Goal: Task Accomplishment & Management: Manage account settings

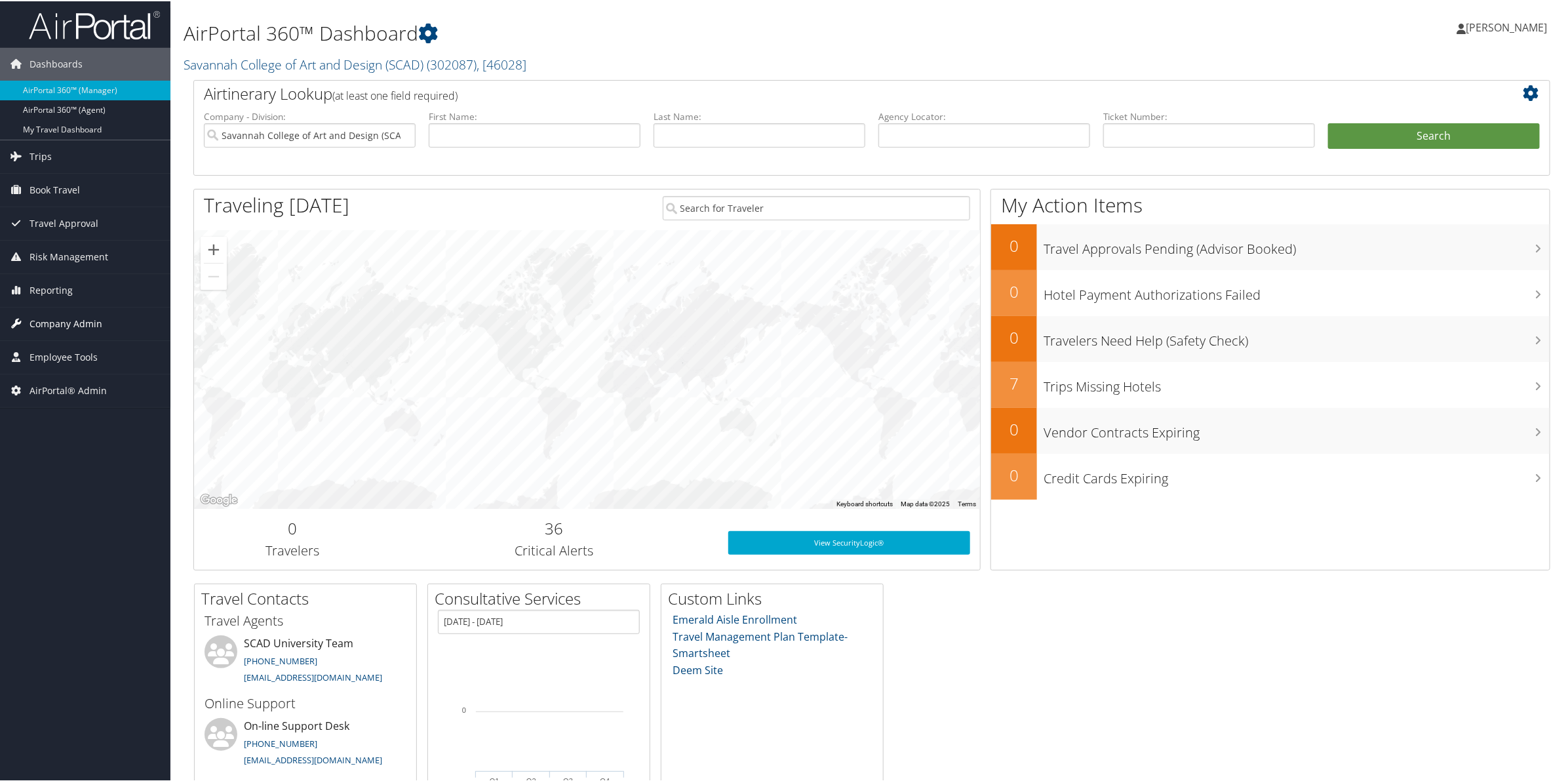
click at [62, 320] on span "Company Admin" at bounding box center [65, 322] width 73 height 33
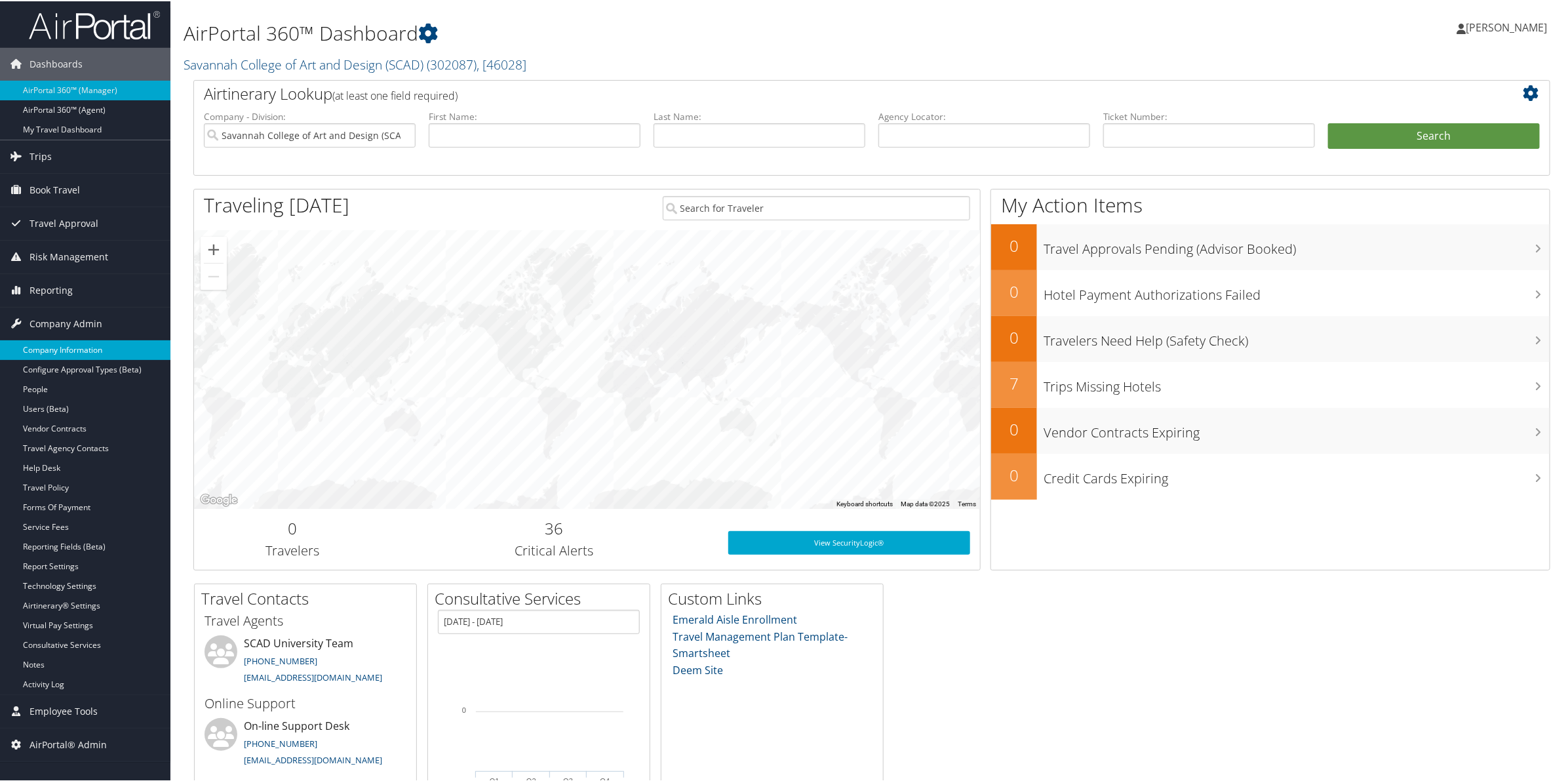
click at [69, 352] on link "Company Information" at bounding box center [85, 349] width 170 height 19
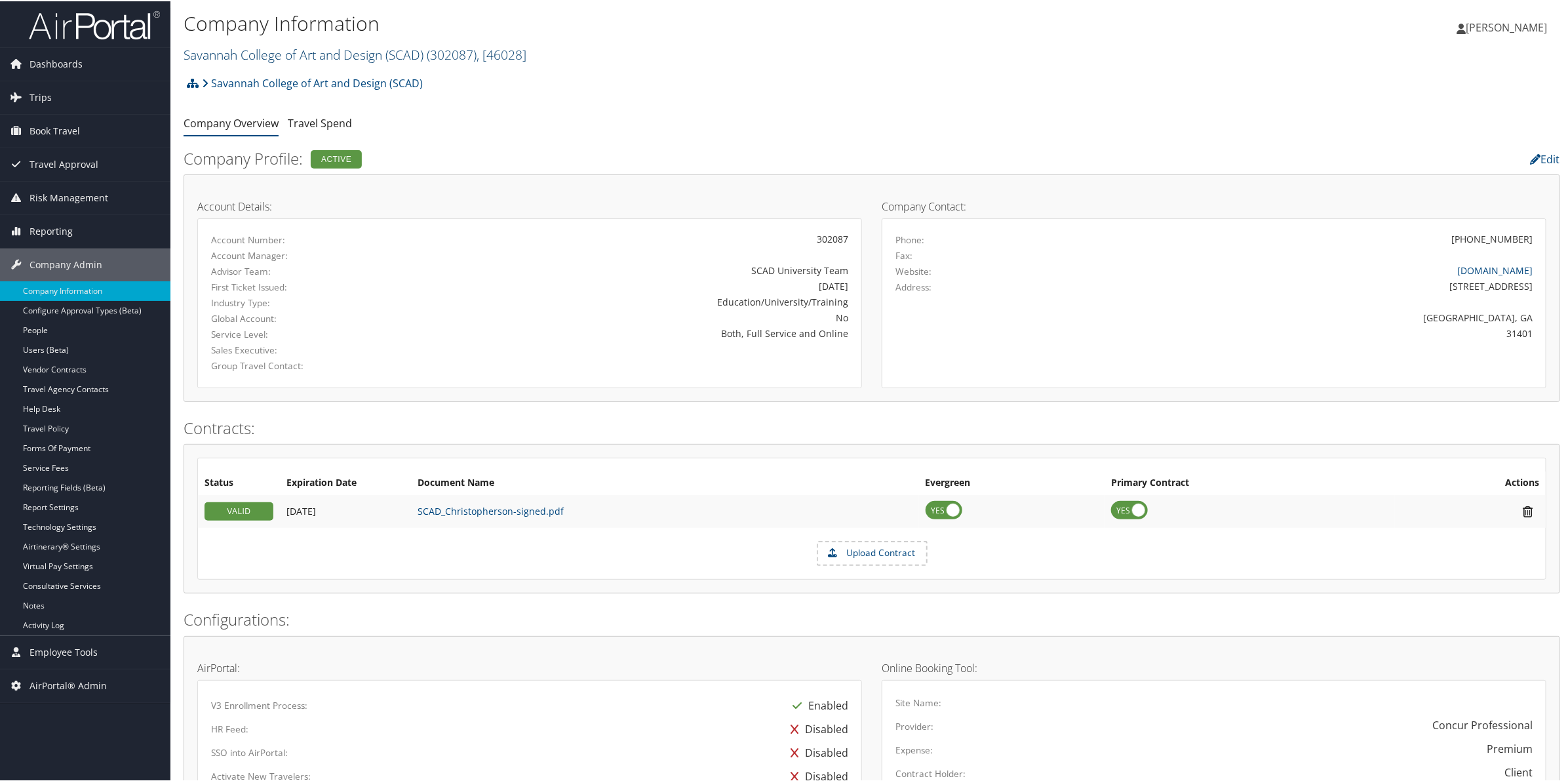
click at [271, 56] on link "Savannah College of Art and Design (SCAD) ( 302087 ) , [ 46028 ]" at bounding box center [355, 53] width 343 height 17
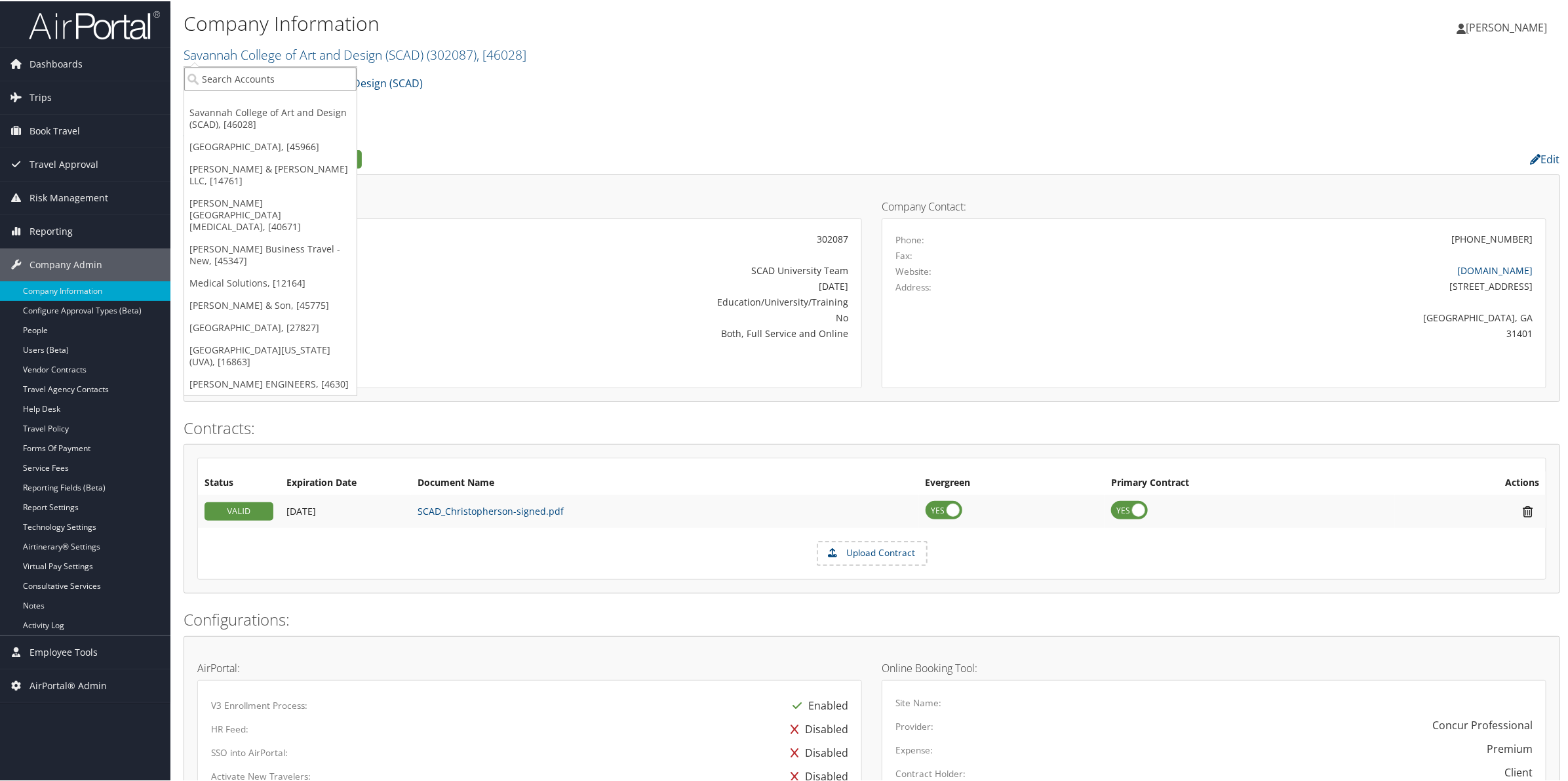
click at [257, 82] on input "search" at bounding box center [270, 77] width 172 height 24
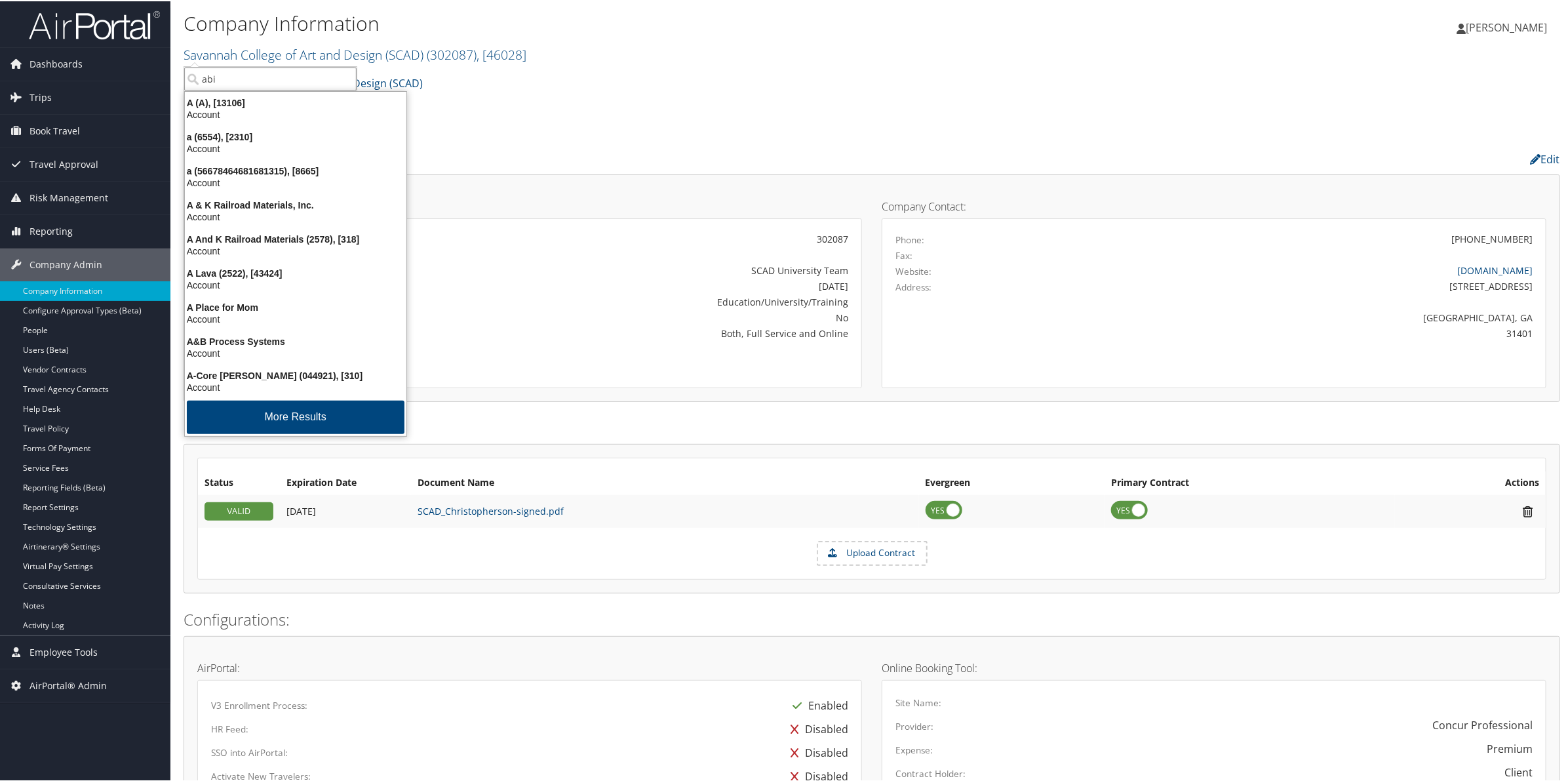
type input "abil"
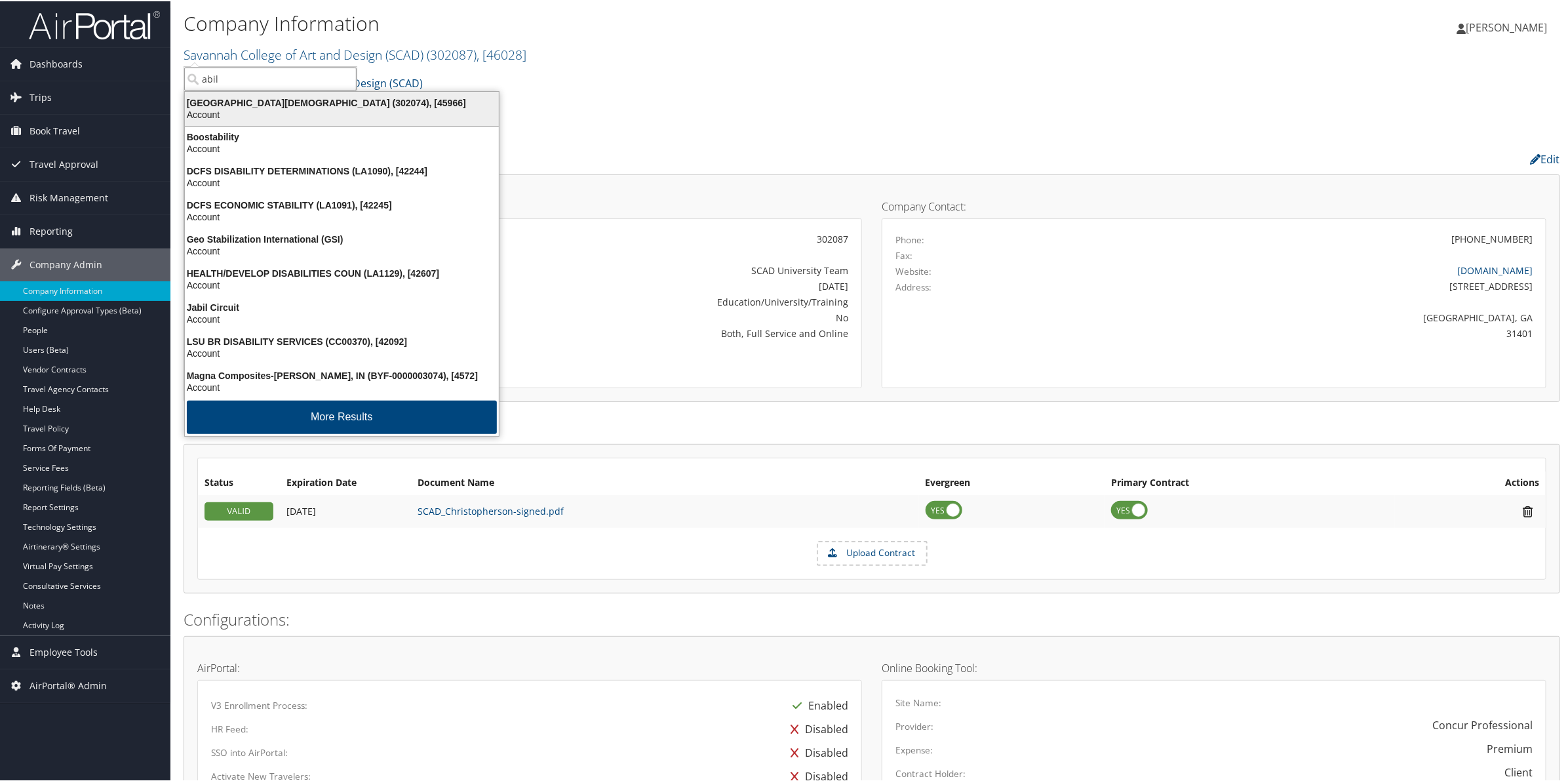
click at [231, 100] on div "[GEOGRAPHIC_DATA][DEMOGRAPHIC_DATA] (302074), [45966]" at bounding box center [342, 101] width 330 height 12
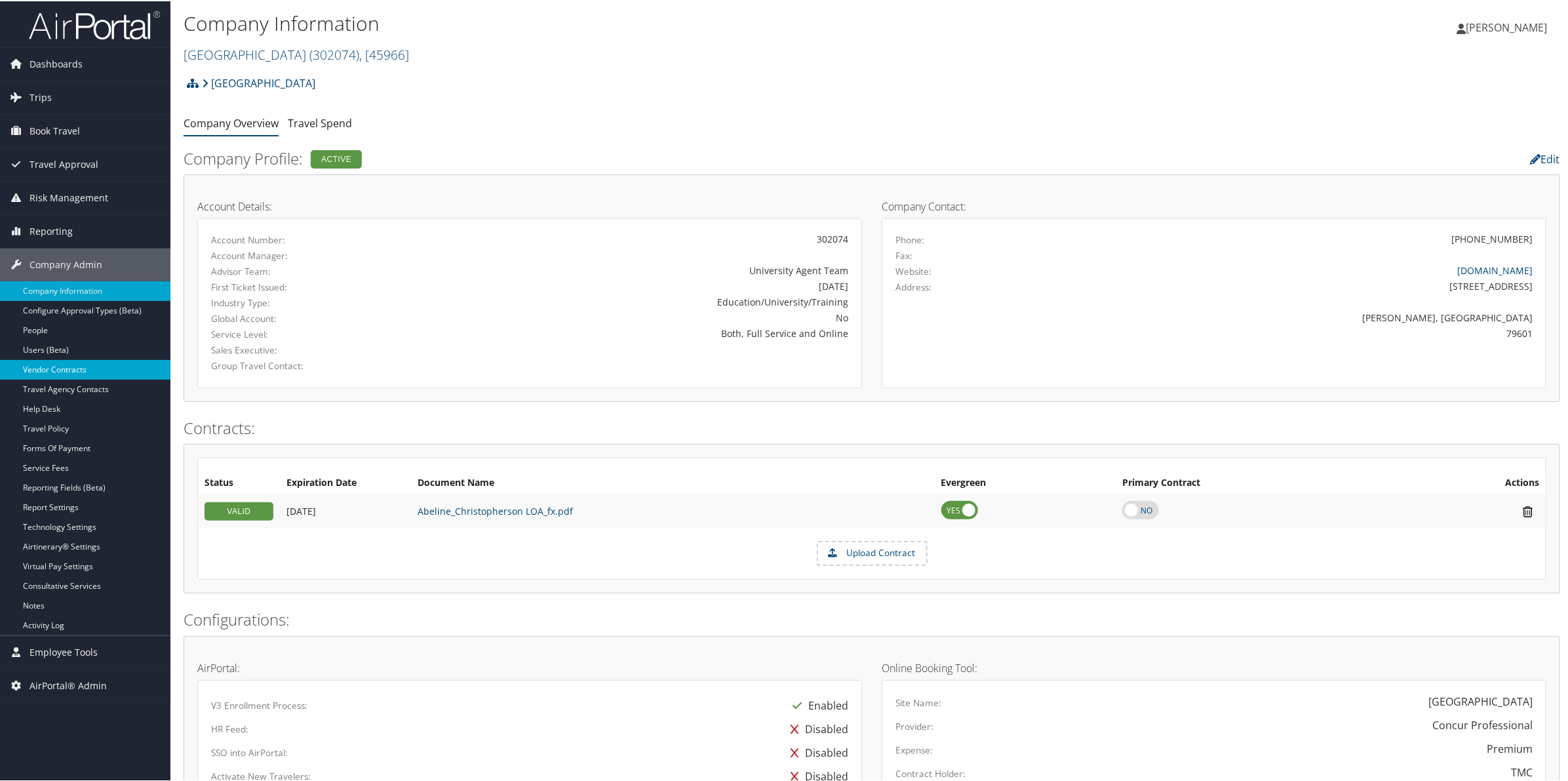
click at [83, 370] on link "Vendor Contracts" at bounding box center [85, 368] width 170 height 19
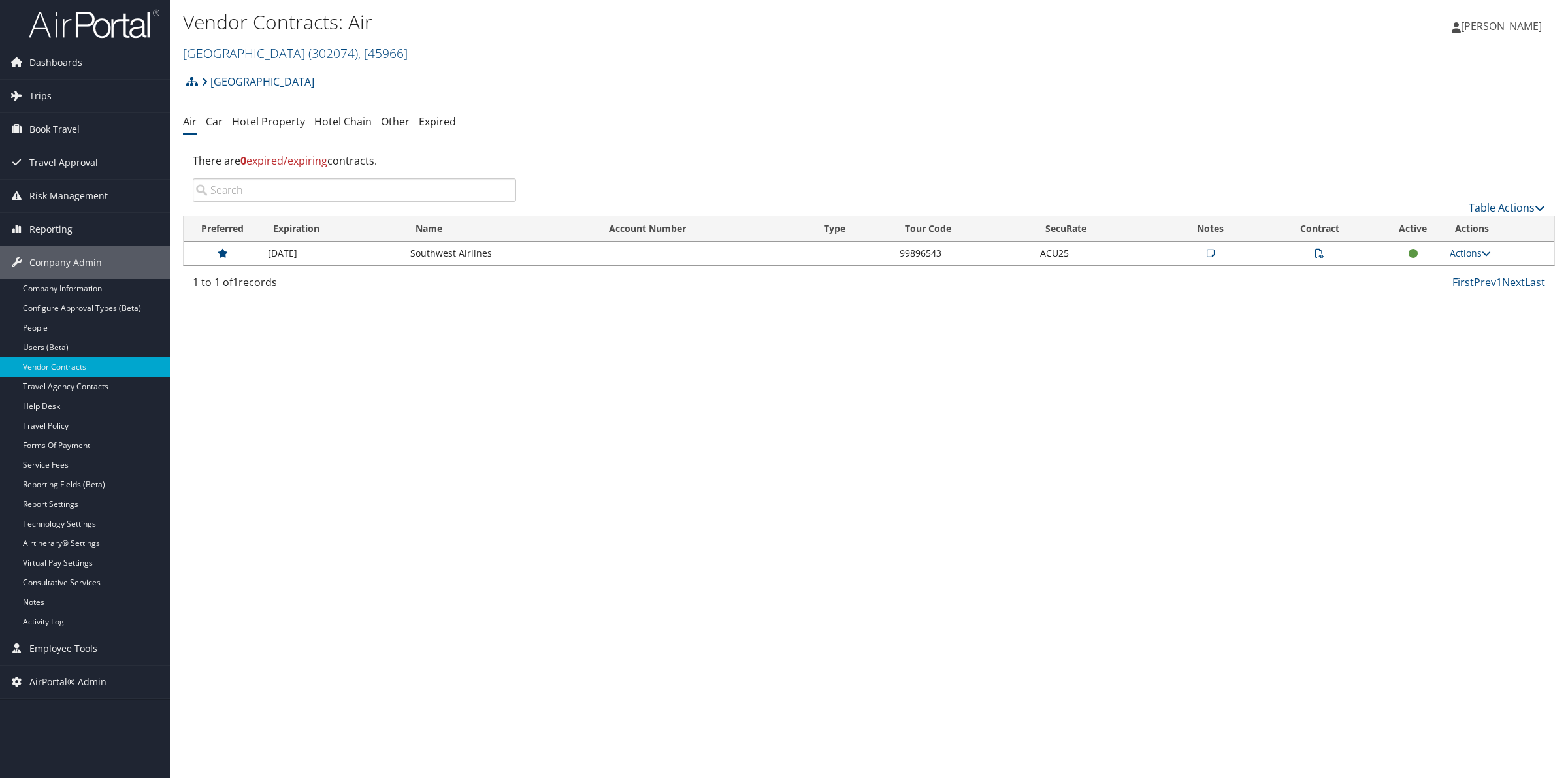
click at [1320, 253] on icon at bounding box center [1319, 253] width 9 height 9
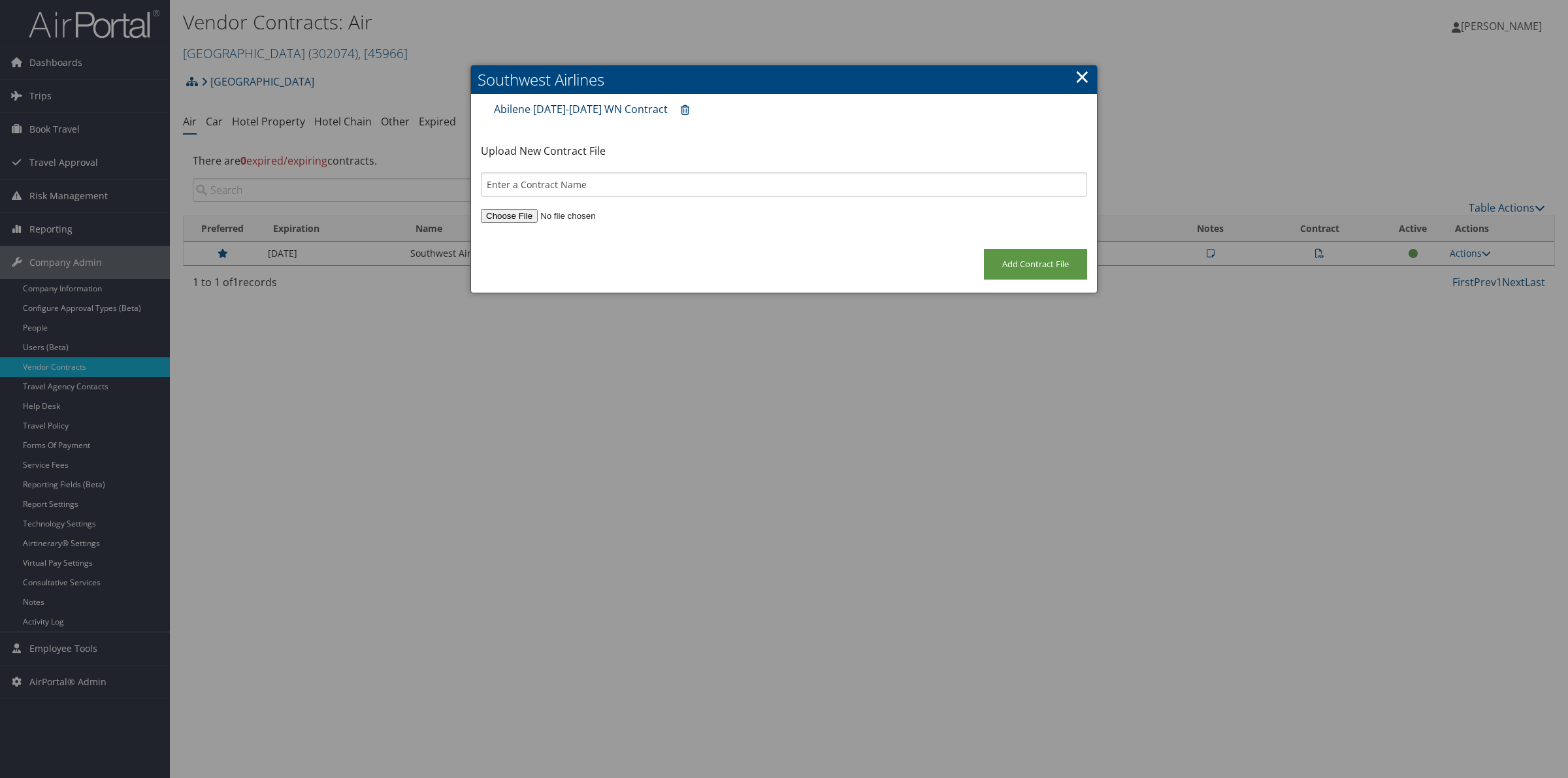
click at [556, 109] on link "Abilene 2025-2026 WN Contract" at bounding box center [581, 109] width 174 height 15
click at [1080, 78] on link "×" at bounding box center [1083, 77] width 15 height 26
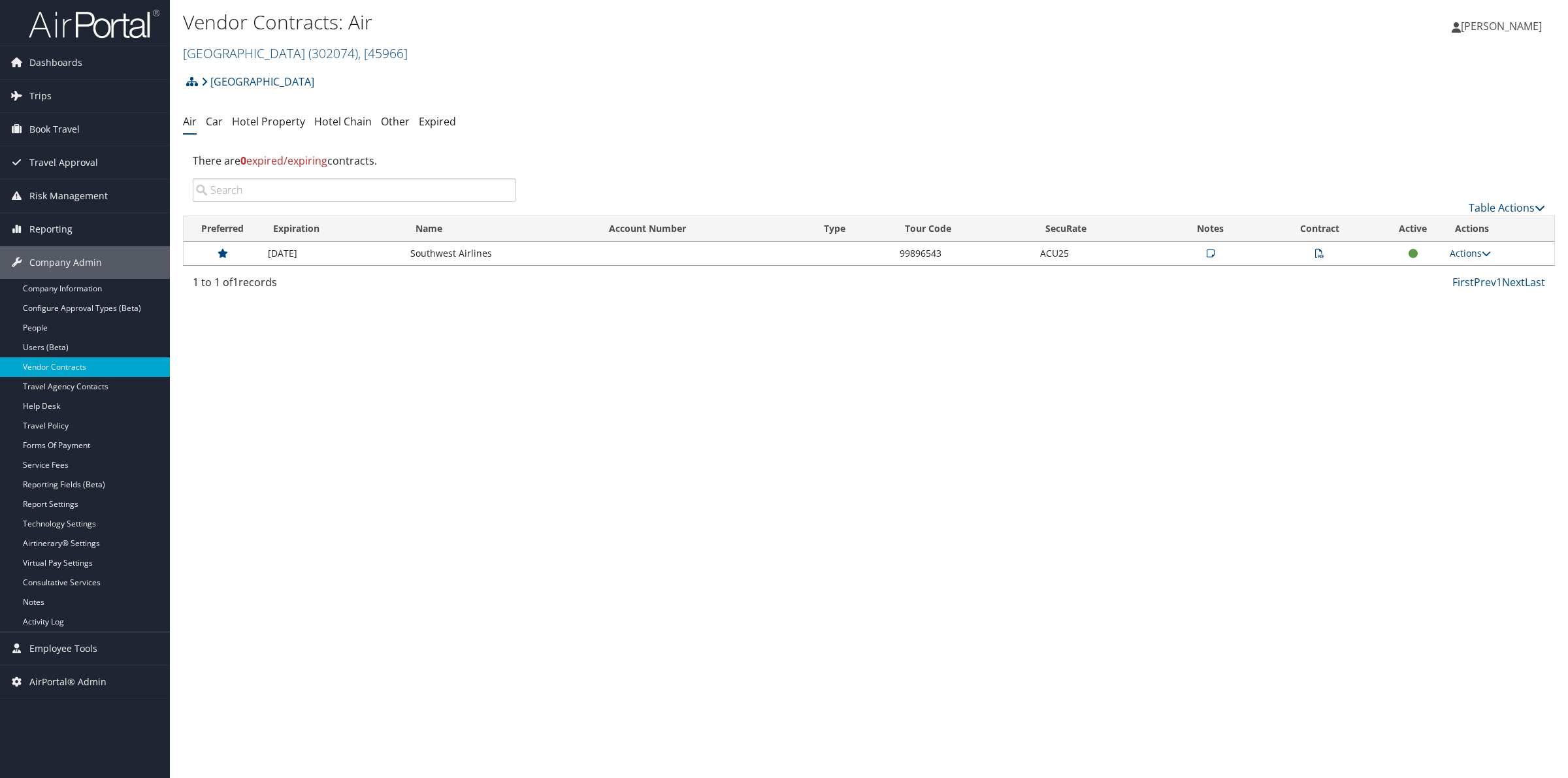
click at [1209, 253] on icon at bounding box center [1210, 253] width 8 height 9
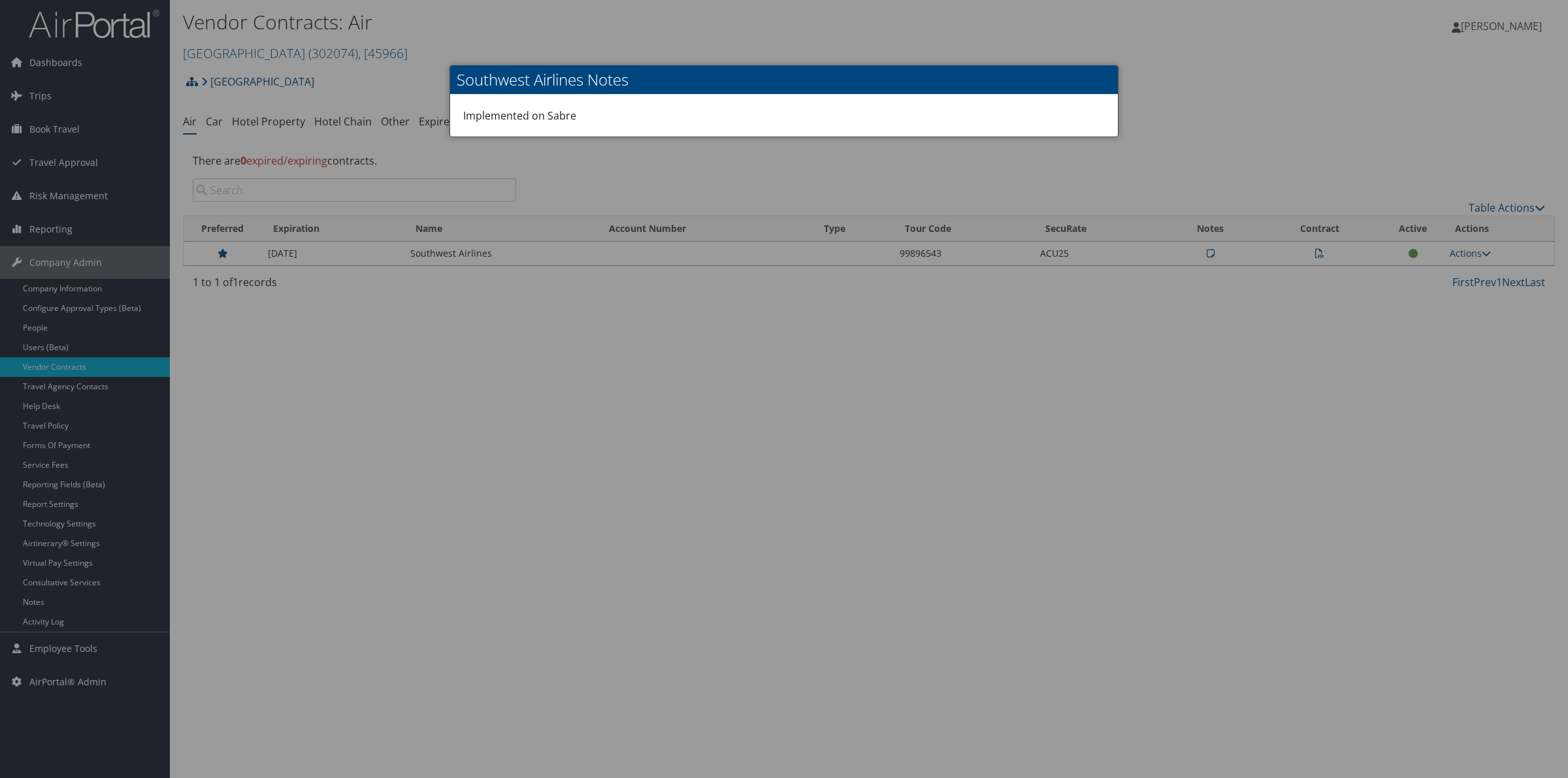
click at [1209, 253] on div at bounding box center [784, 389] width 1568 height 778
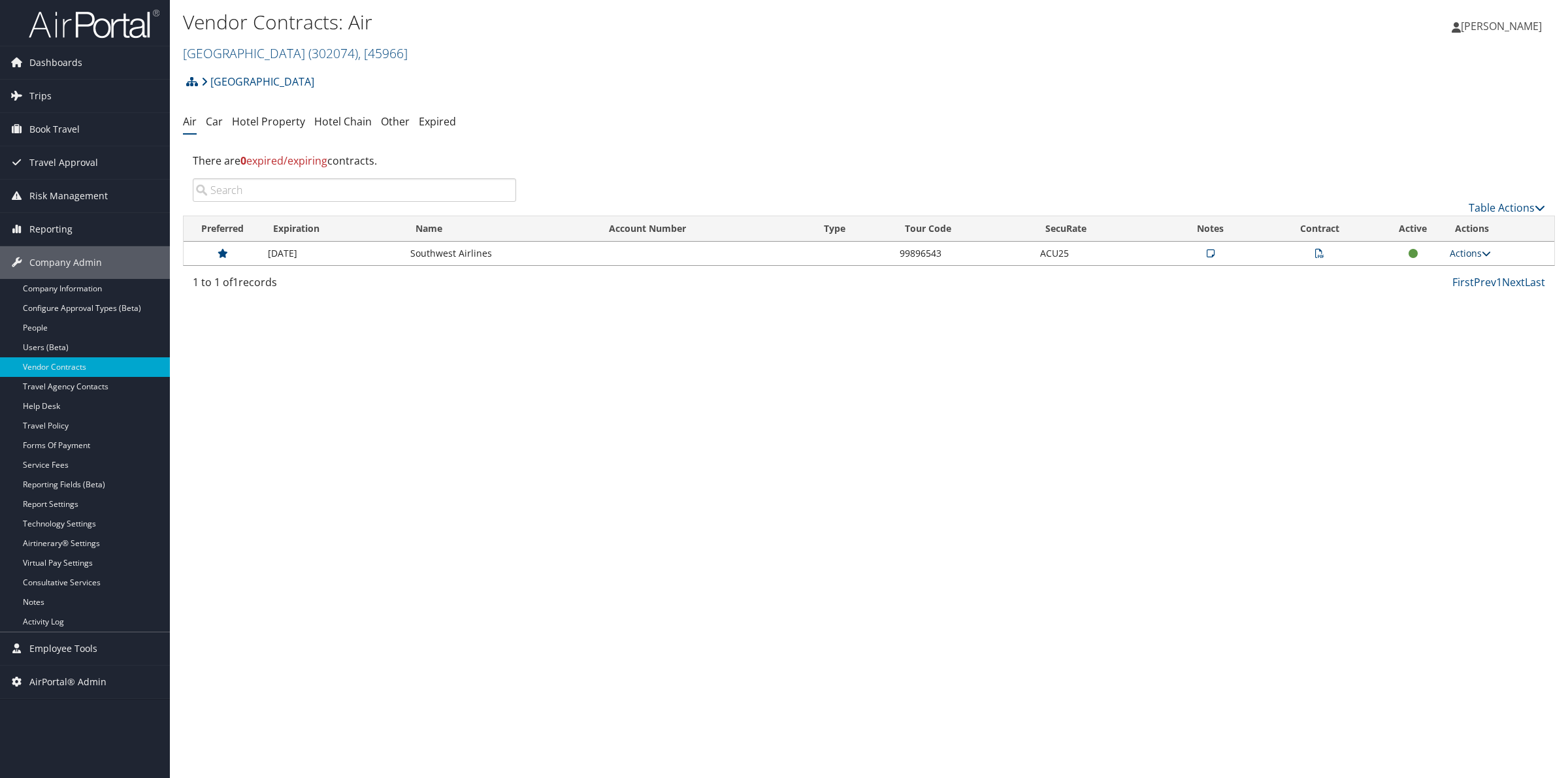
click at [1465, 250] on link "Actions" at bounding box center [1470, 253] width 41 height 12
